Goal: Entertainment & Leisure: Consume media (video, audio)

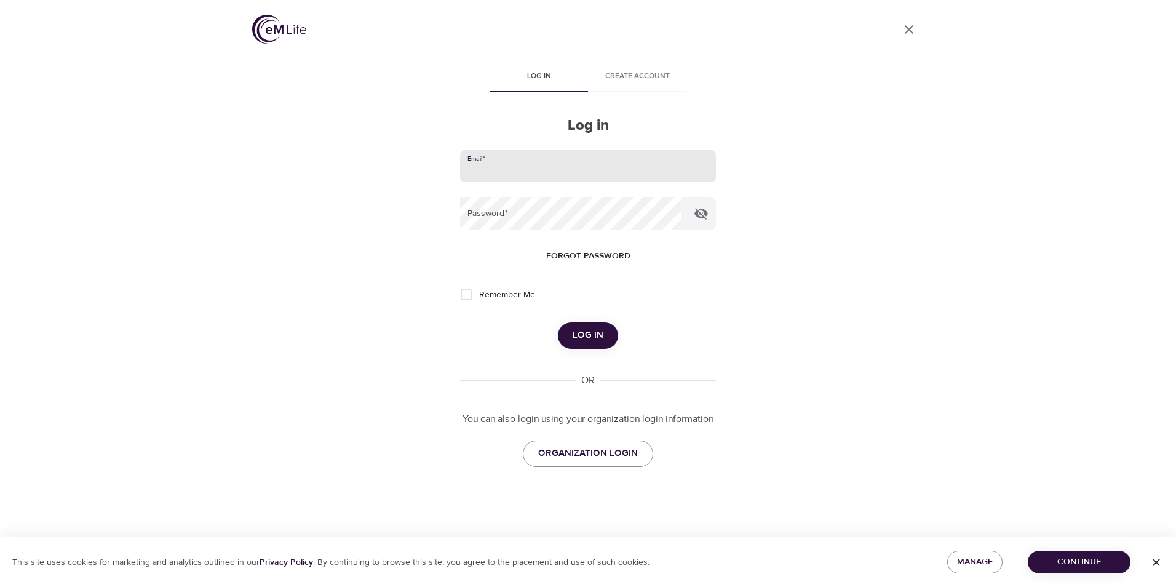
click at [497, 169] on input "email" at bounding box center [588, 165] width 256 height 33
type input "[EMAIL_ADDRESS][DOMAIN_NAME]"
click at [558, 322] on button "Log in" at bounding box center [588, 335] width 60 height 26
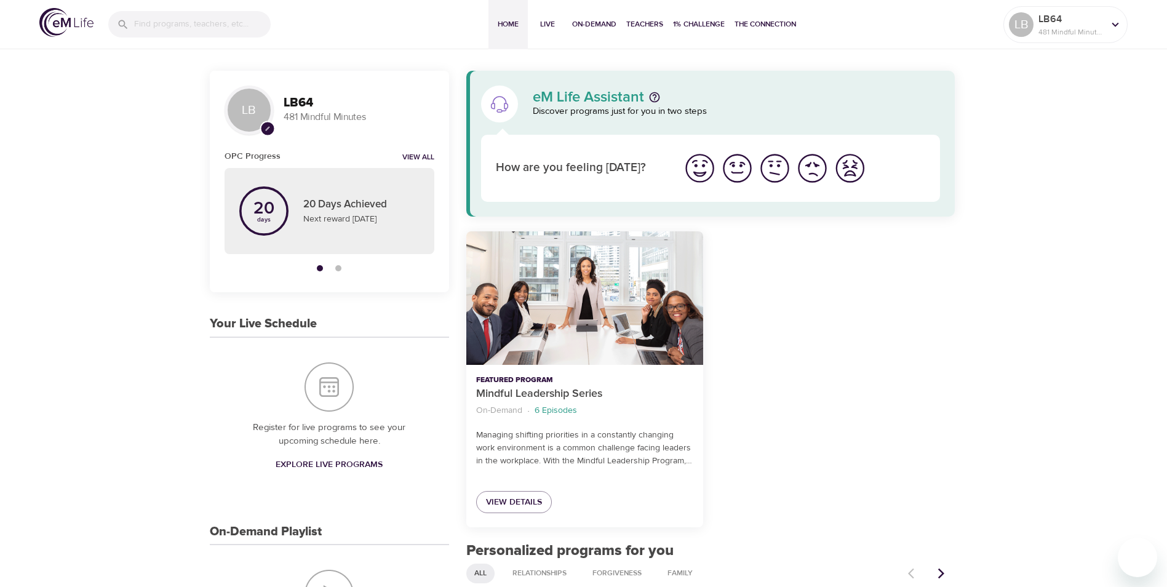
click at [696, 169] on img "I'm feeling great" at bounding box center [700, 168] width 34 height 34
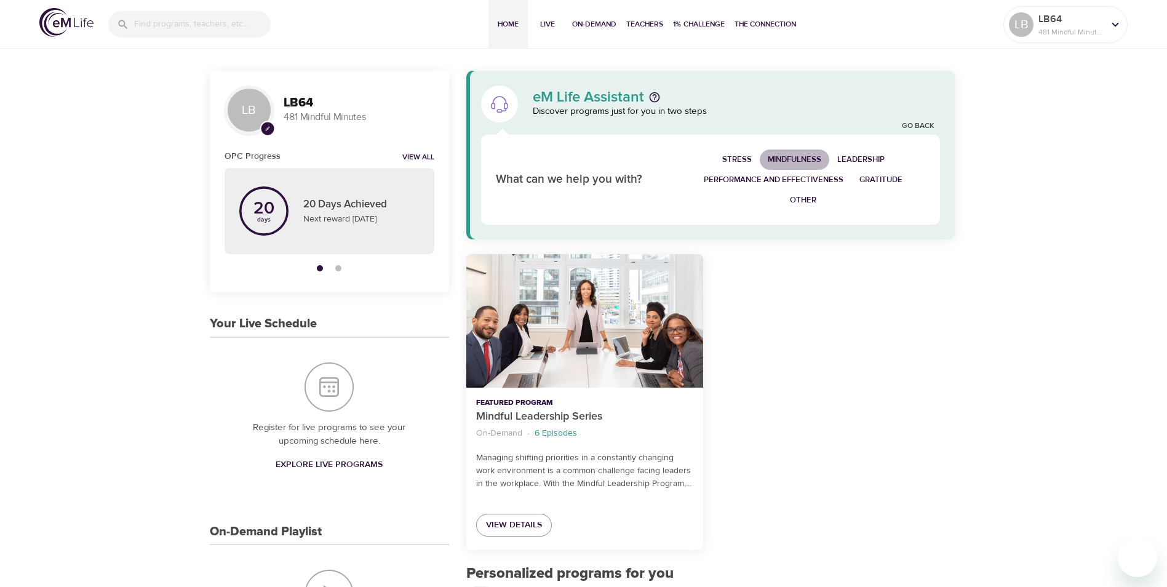
click at [790, 157] on span "Mindfulness" at bounding box center [795, 160] width 54 height 14
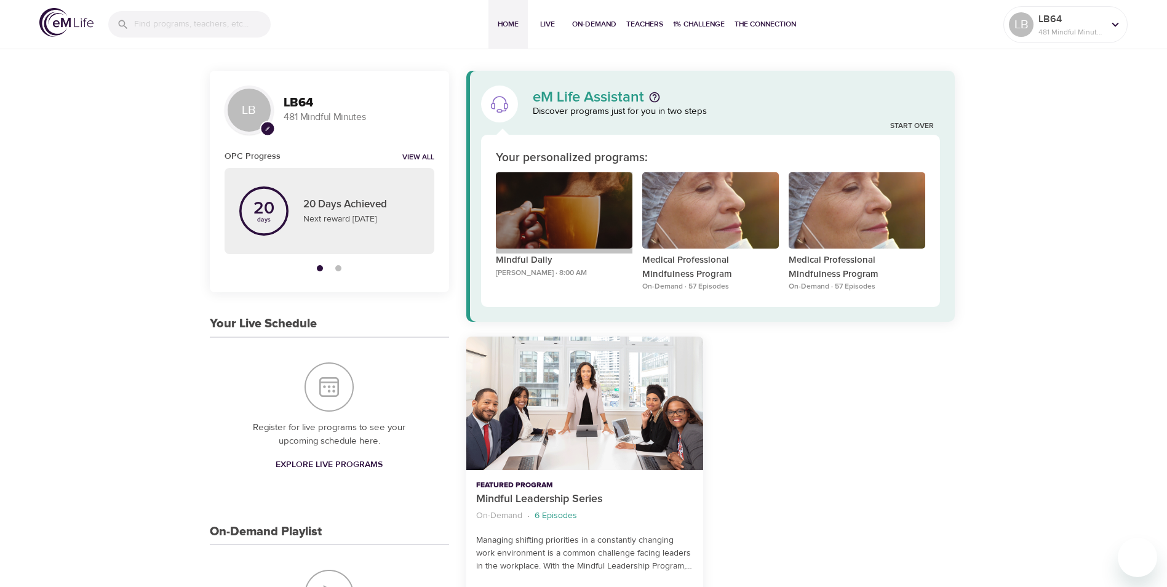
click at [573, 221] on div "Mindful Daily" at bounding box center [564, 210] width 137 height 77
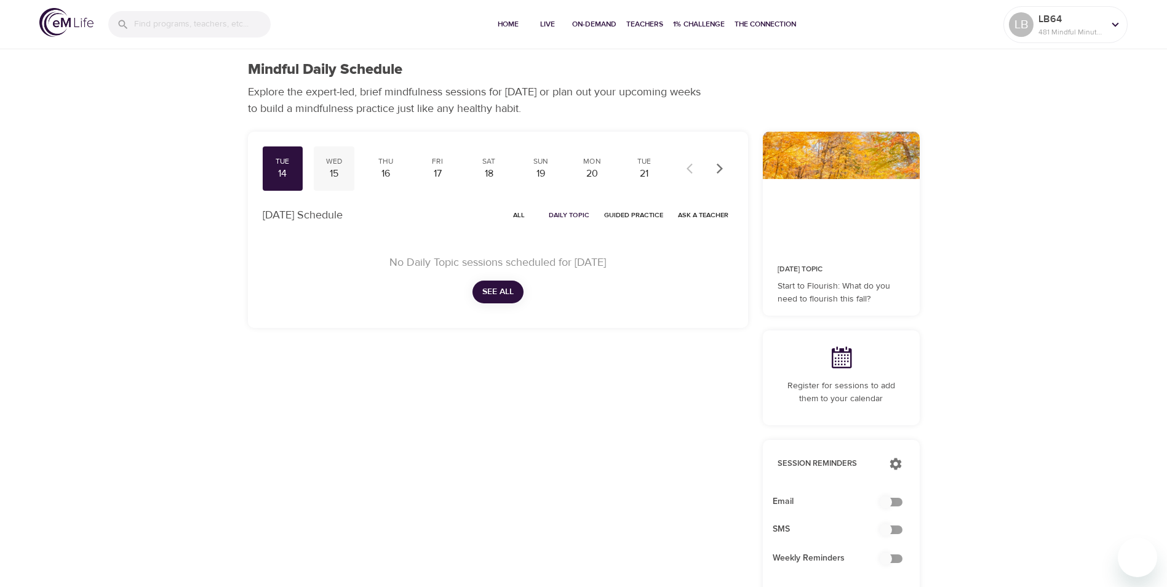
click at [333, 167] on div "15" at bounding box center [334, 174] width 31 height 14
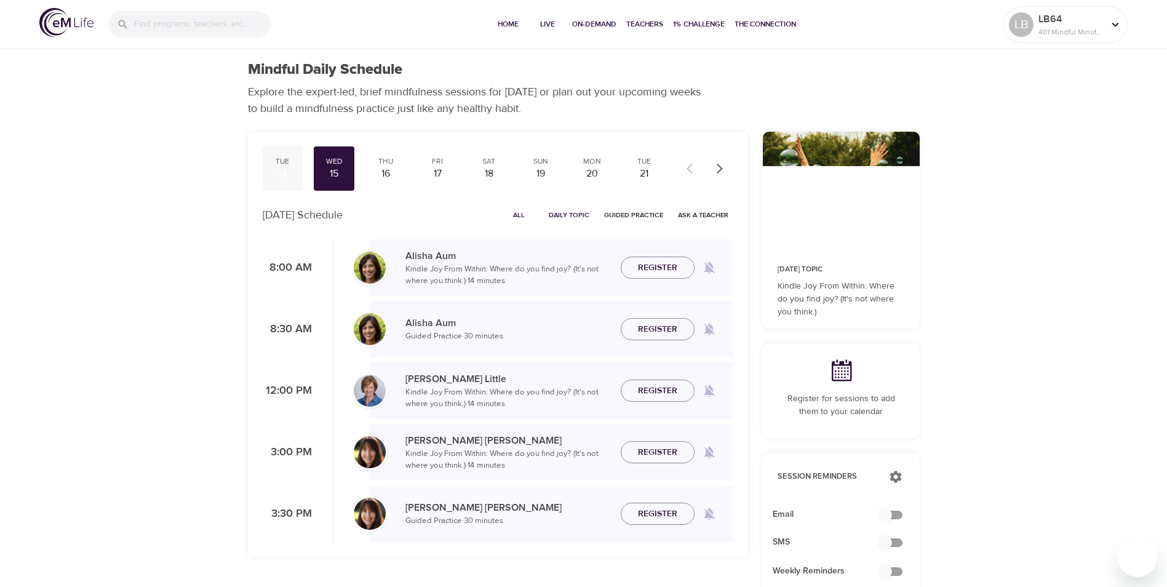
click at [280, 168] on div "14" at bounding box center [283, 174] width 31 height 14
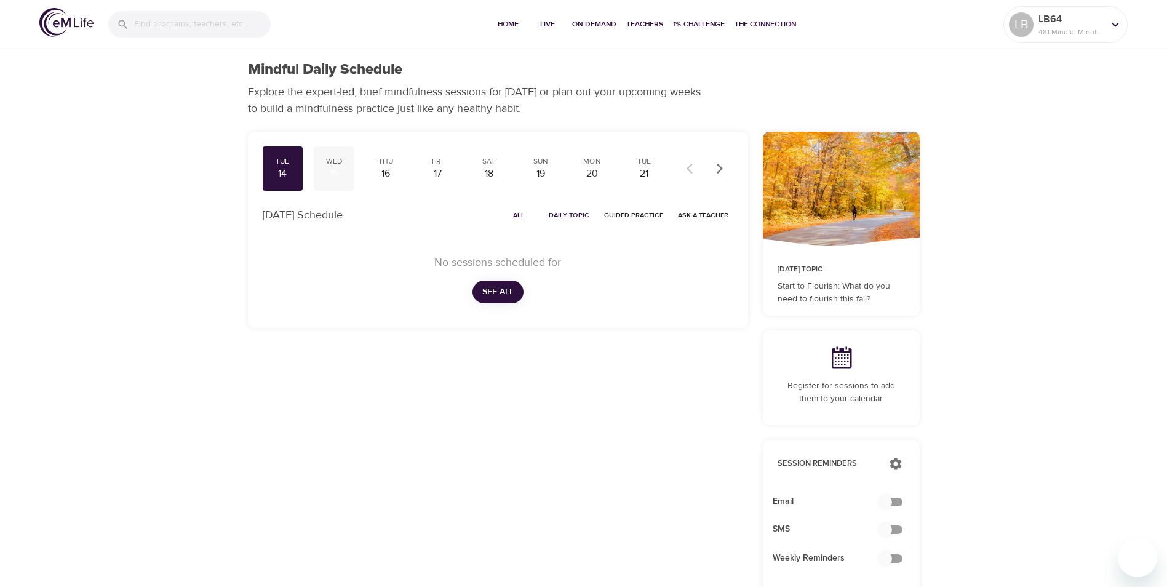
click at [332, 172] on div "15" at bounding box center [334, 174] width 31 height 14
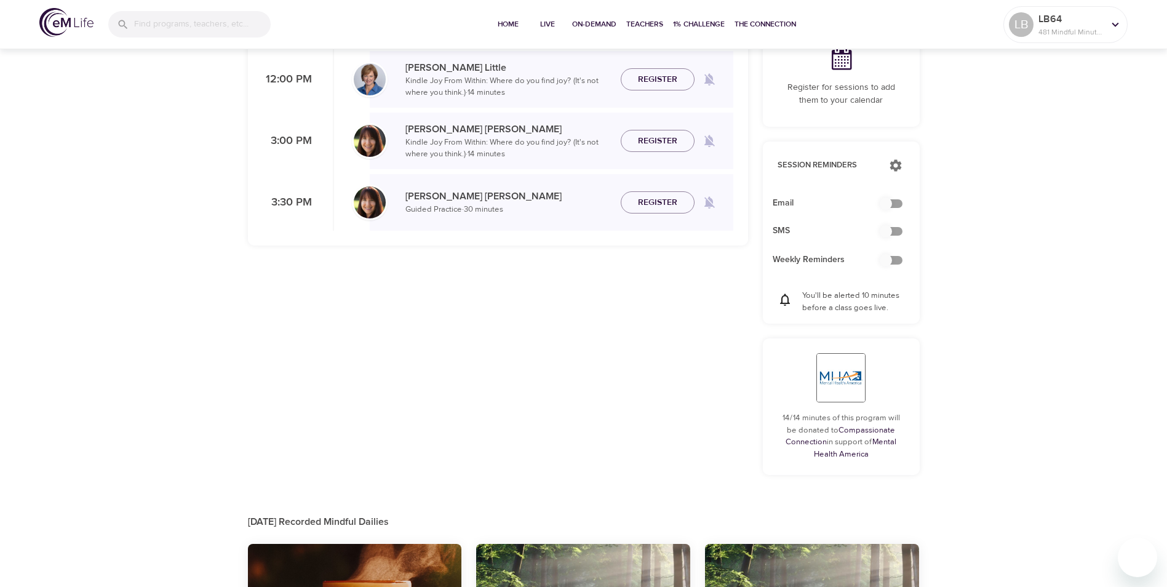
scroll to position [510, 0]
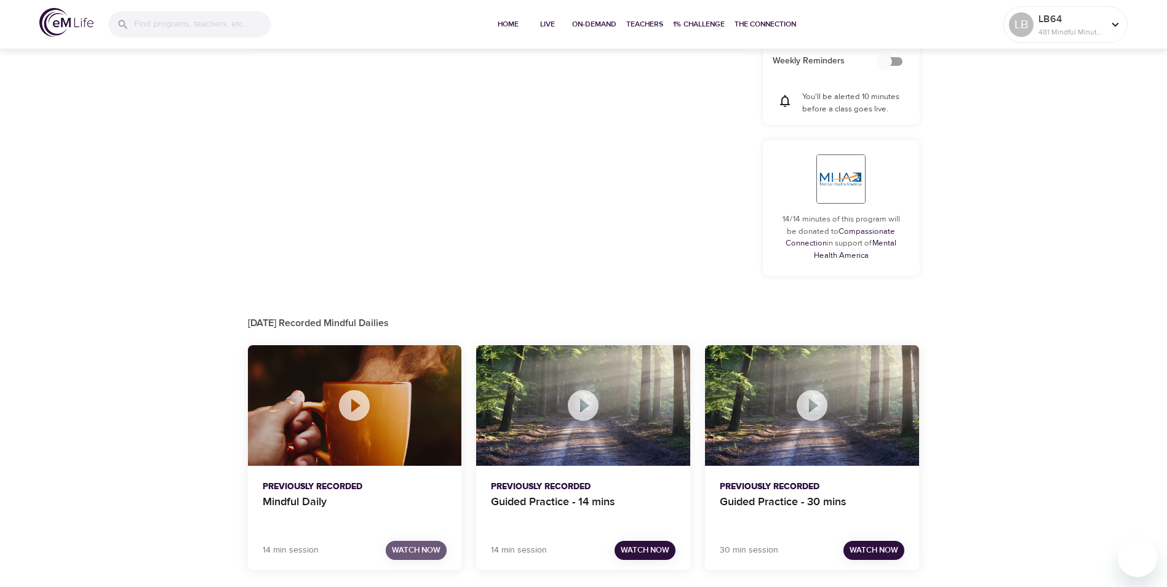
click at [412, 553] on span "Watch Now" at bounding box center [416, 550] width 49 height 14
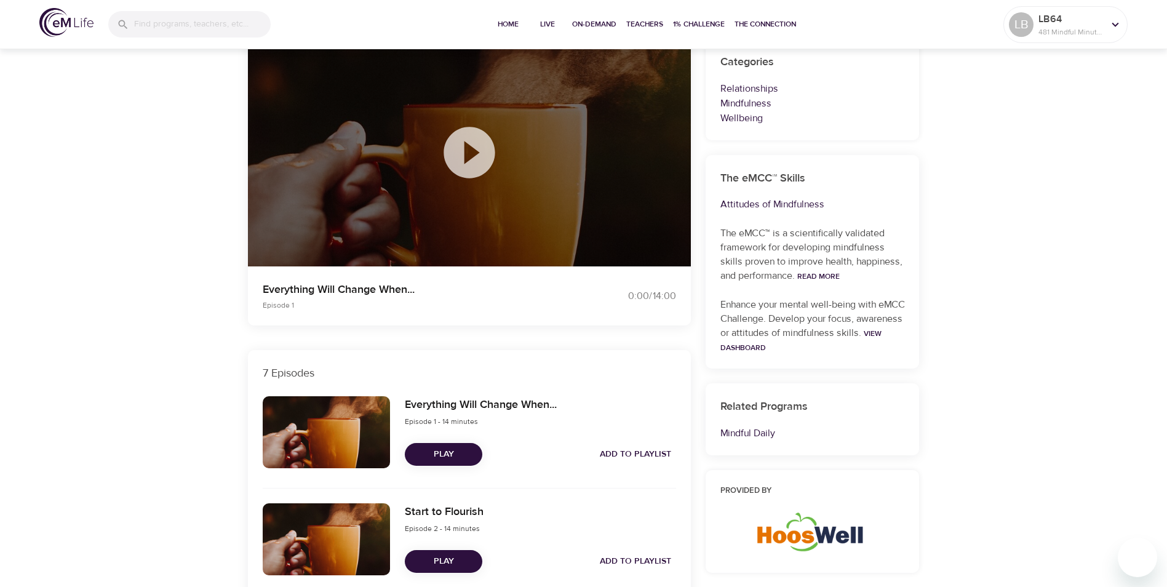
scroll to position [141, 0]
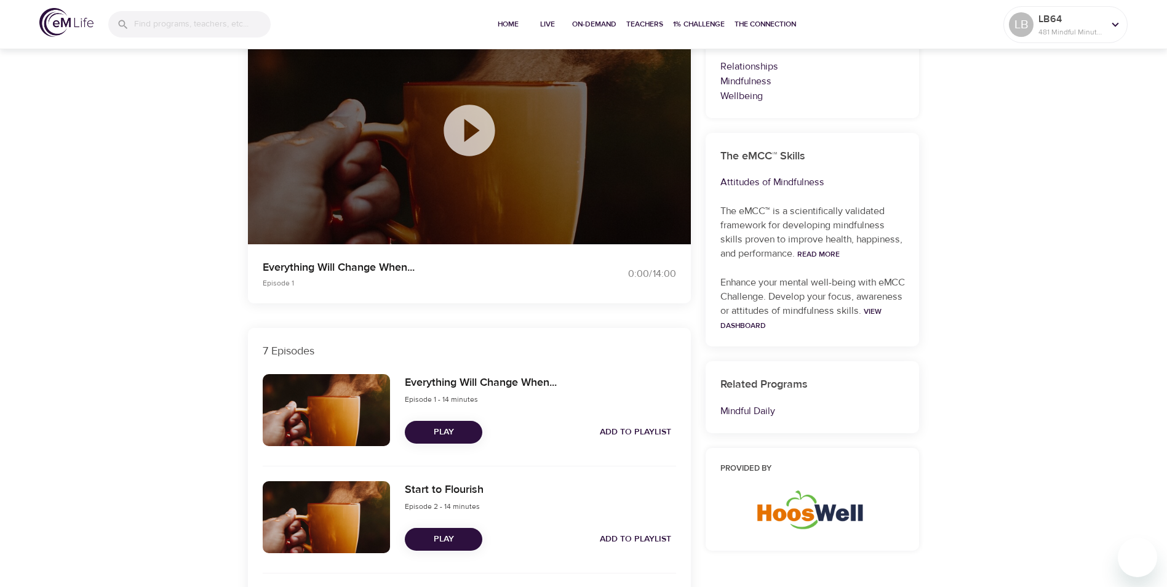
click at [470, 130] on icon at bounding box center [470, 131] width 62 height 62
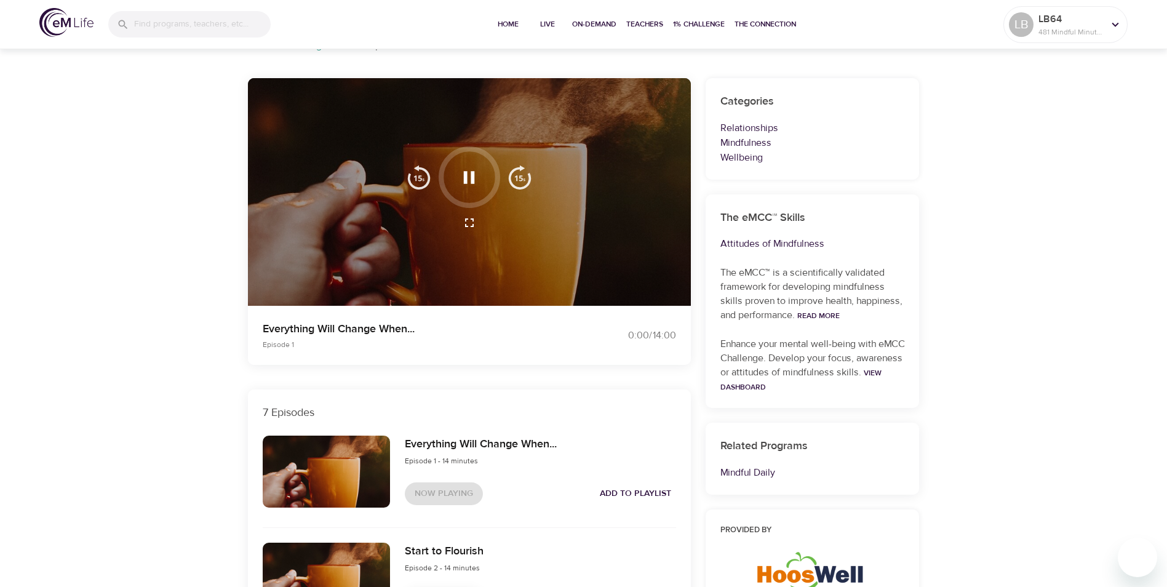
scroll to position [0, 0]
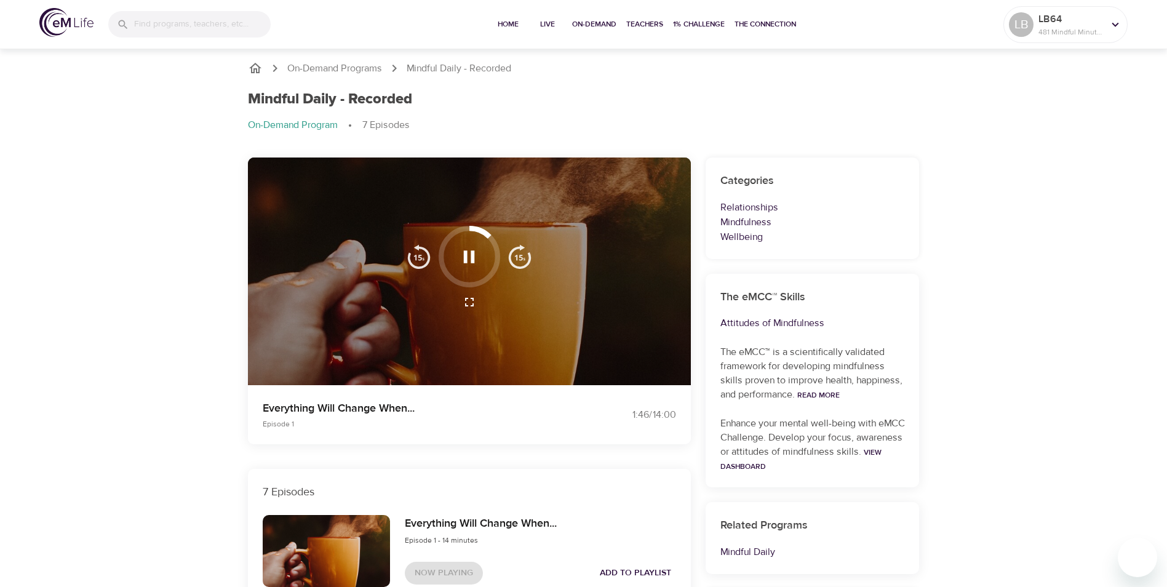
click at [461, 251] on icon "button" at bounding box center [469, 257] width 22 height 22
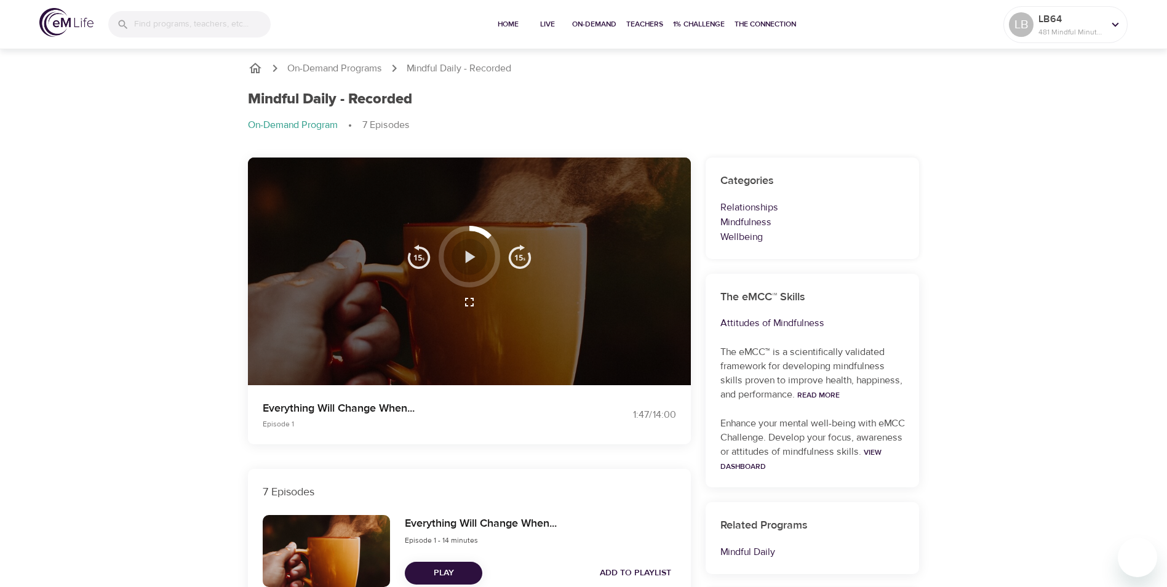
click at [461, 253] on icon "button" at bounding box center [469, 257] width 22 height 22
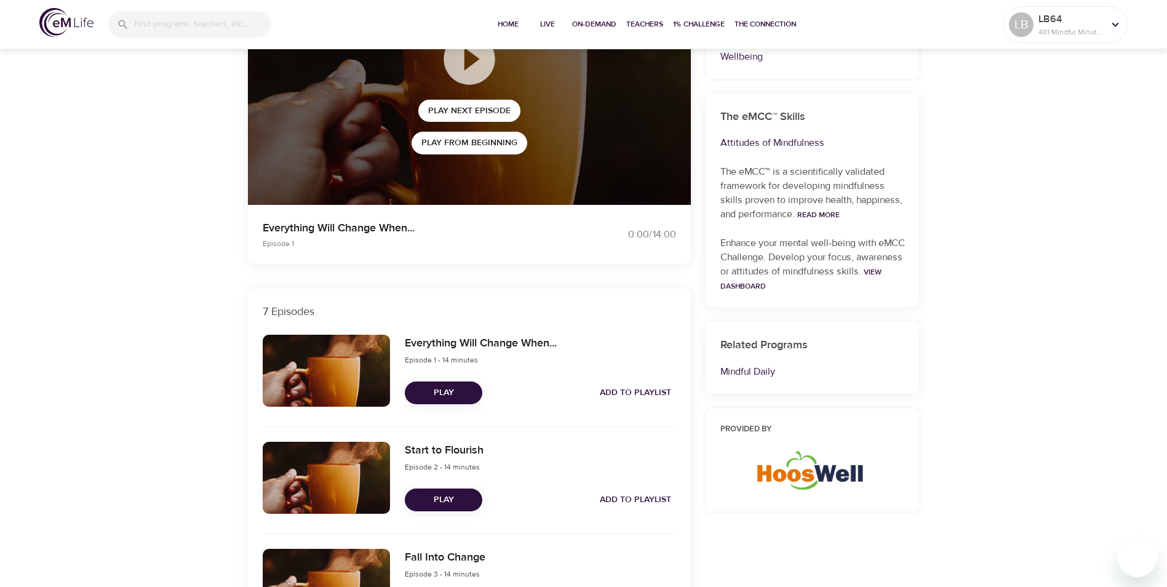
scroll to position [185, 0]
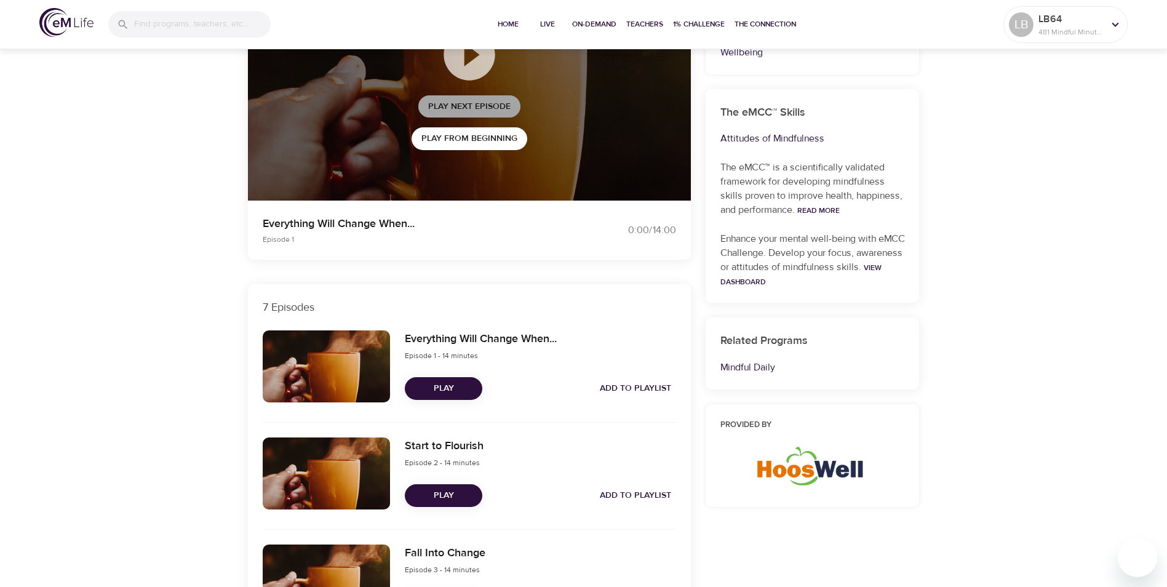
click at [470, 106] on span "Play Next Episode" at bounding box center [469, 106] width 82 height 15
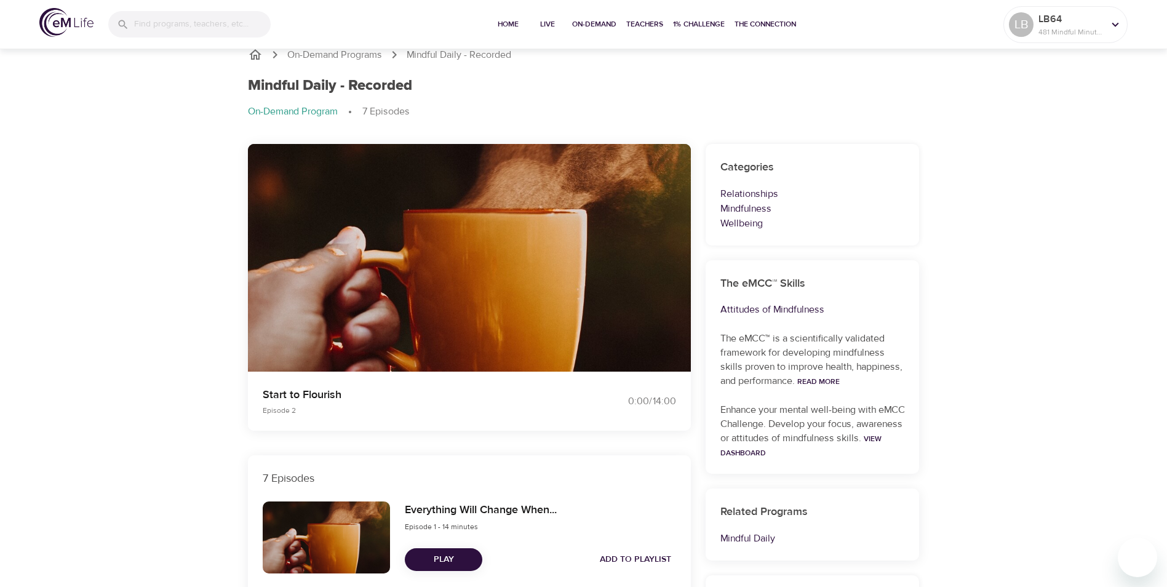
scroll to position [0, 0]
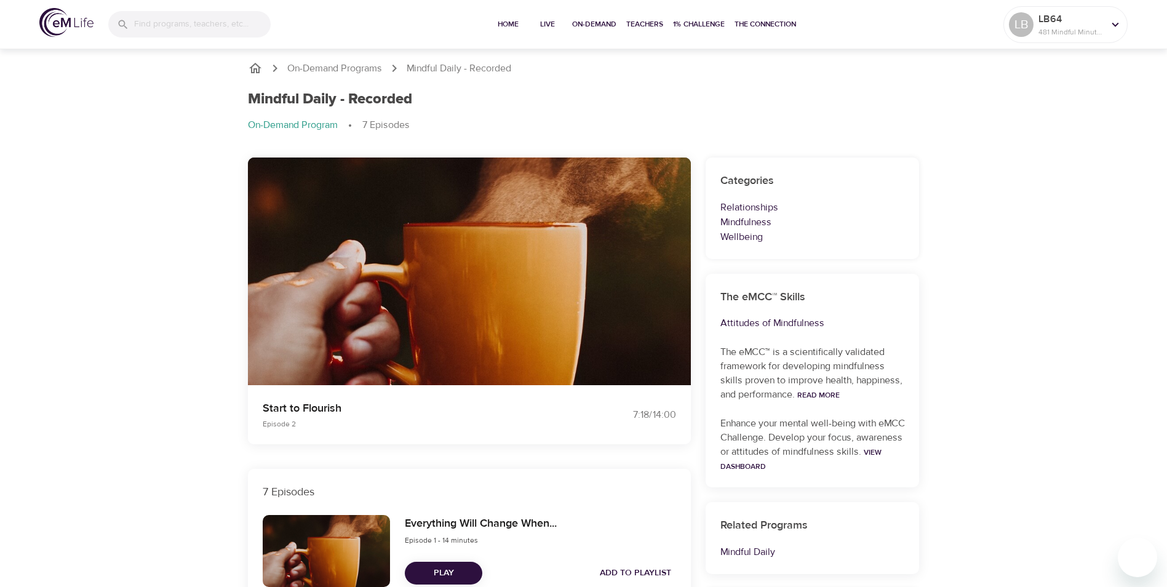
click at [479, 256] on icon "button" at bounding box center [469, 257] width 22 height 22
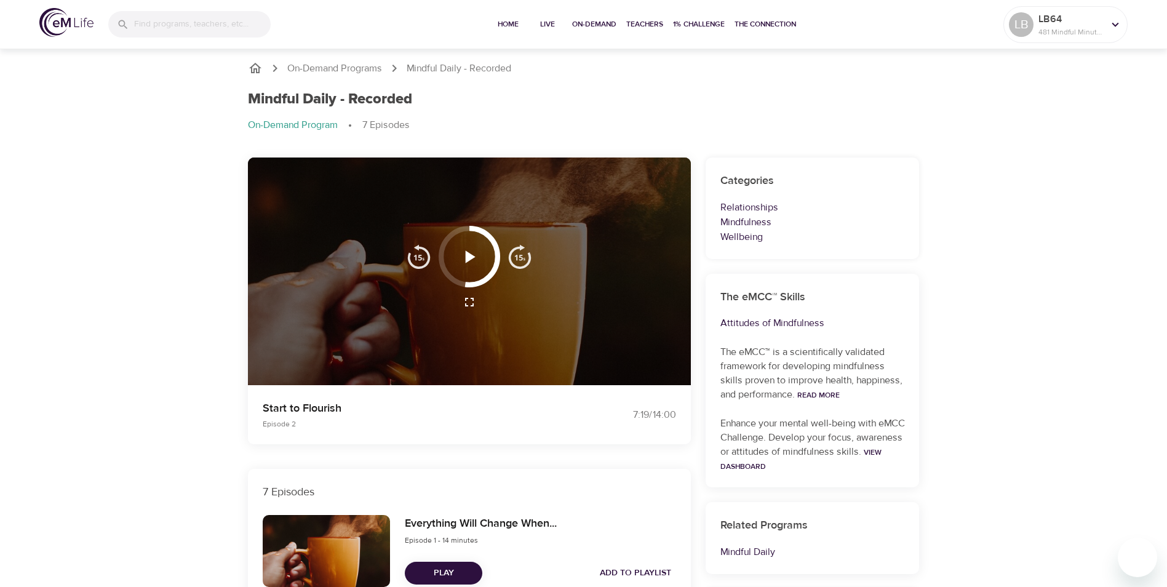
click at [469, 250] on icon "button" at bounding box center [469, 257] width 22 height 22
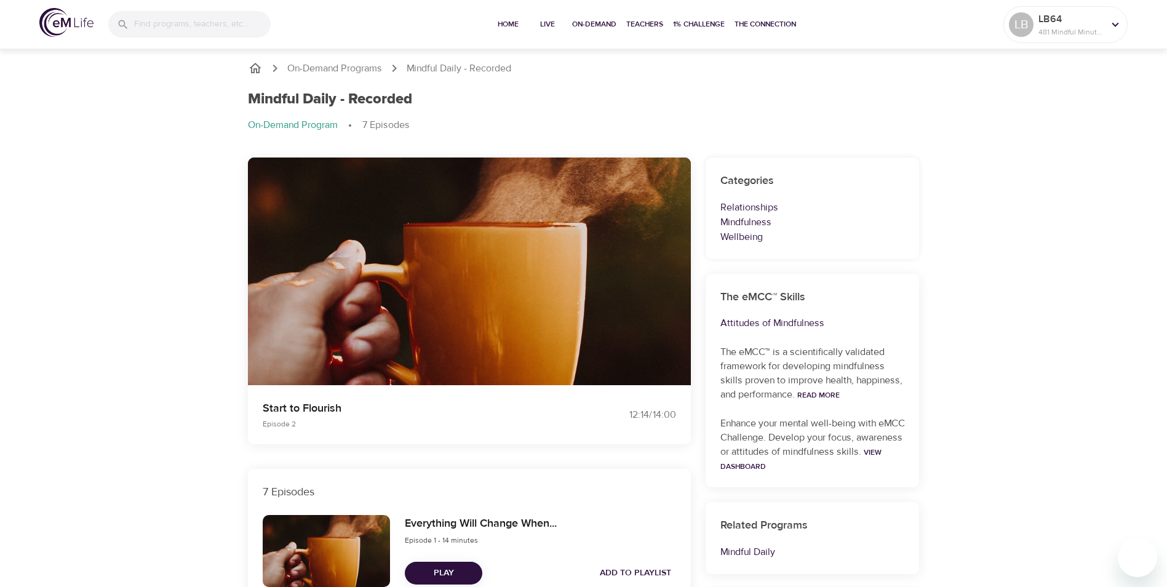
click at [468, 256] on icon "button" at bounding box center [469, 257] width 22 height 22
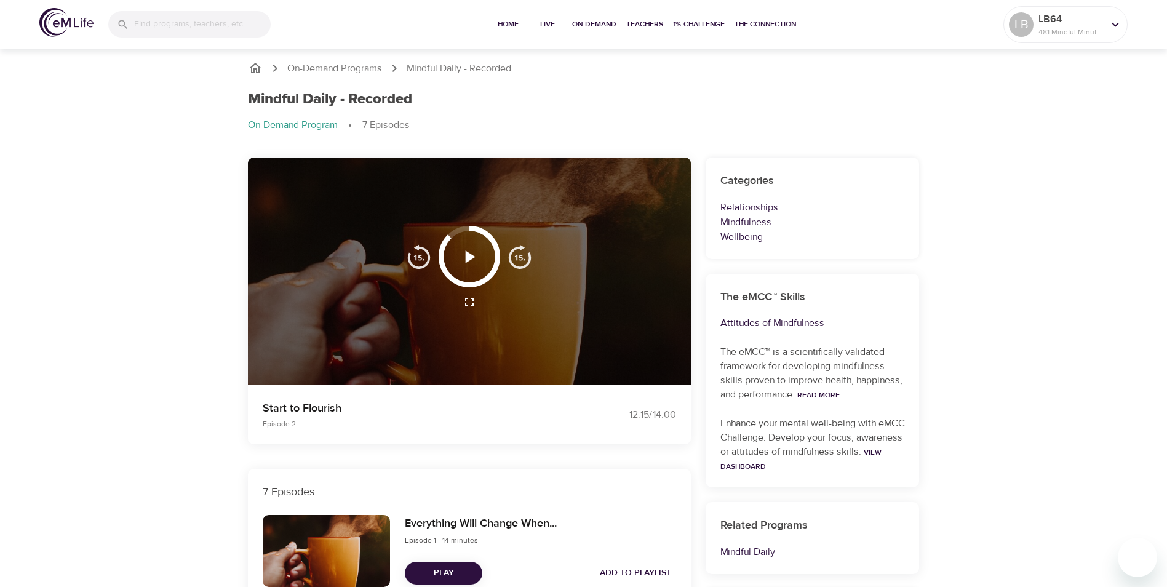
click at [468, 256] on icon "button" at bounding box center [471, 256] width 10 height 12
